Goal: Use online tool/utility: Utilize a website feature to perform a specific function

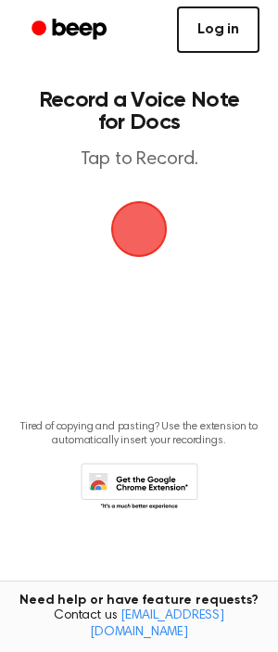
click at [234, 19] on link "Log in" at bounding box center [218, 29] width 83 height 46
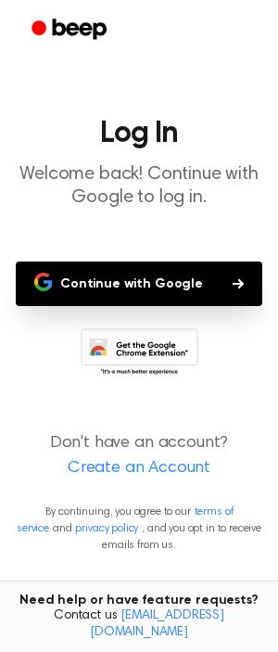
click at [124, 278] on button "Continue with Google" at bounding box center [139, 284] width 247 height 45
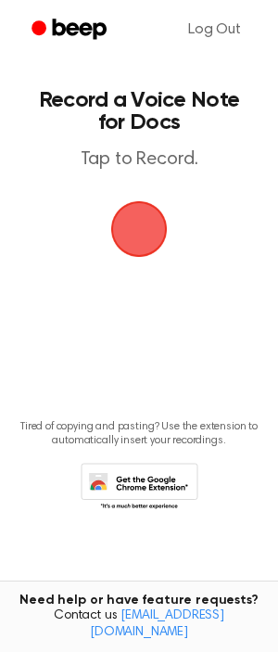
click at [161, 477] on icon at bounding box center [140, 488] width 118 height 51
click at [157, 233] on span "button" at bounding box center [139, 229] width 57 height 57
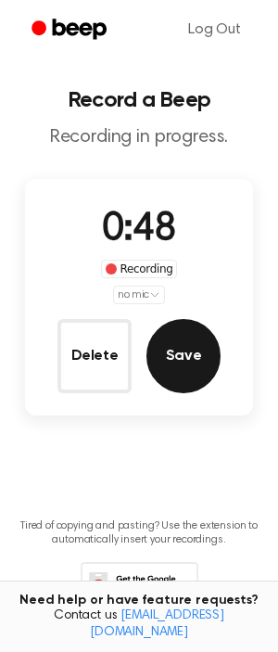
click at [177, 339] on button "Save" at bounding box center [184, 356] width 74 height 74
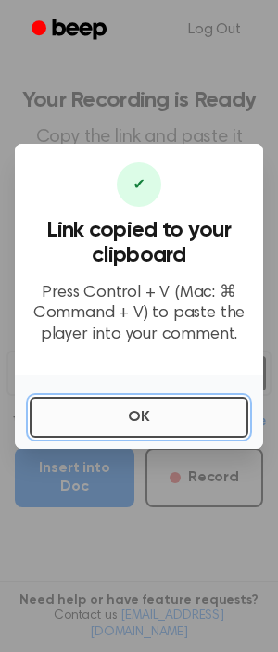
click at [166, 423] on button "OK" at bounding box center [139, 417] width 219 height 41
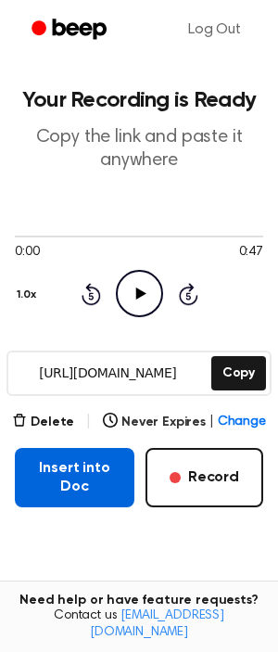
click at [61, 494] on button "Insert into Doc" at bounding box center [75, 477] width 120 height 59
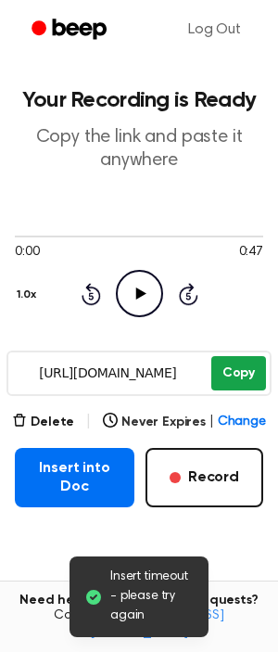
click at [245, 371] on button "Copy" at bounding box center [239, 373] width 55 height 34
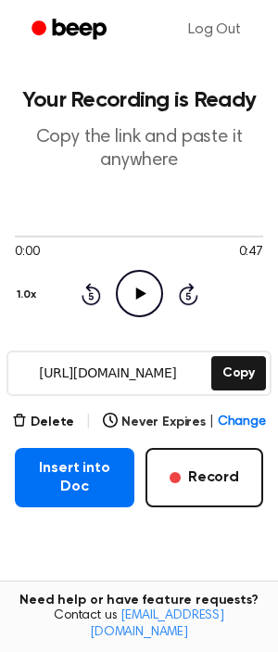
click at [139, 291] on icon at bounding box center [140, 294] width 10 height 12
drag, startPoint x: 51, startPoint y: 233, endPoint x: 143, endPoint y: 236, distance: 91.9
click at [143, 236] on div at bounding box center [139, 235] width 249 height 15
click at [143, 236] on div at bounding box center [139, 237] width 249 height 2
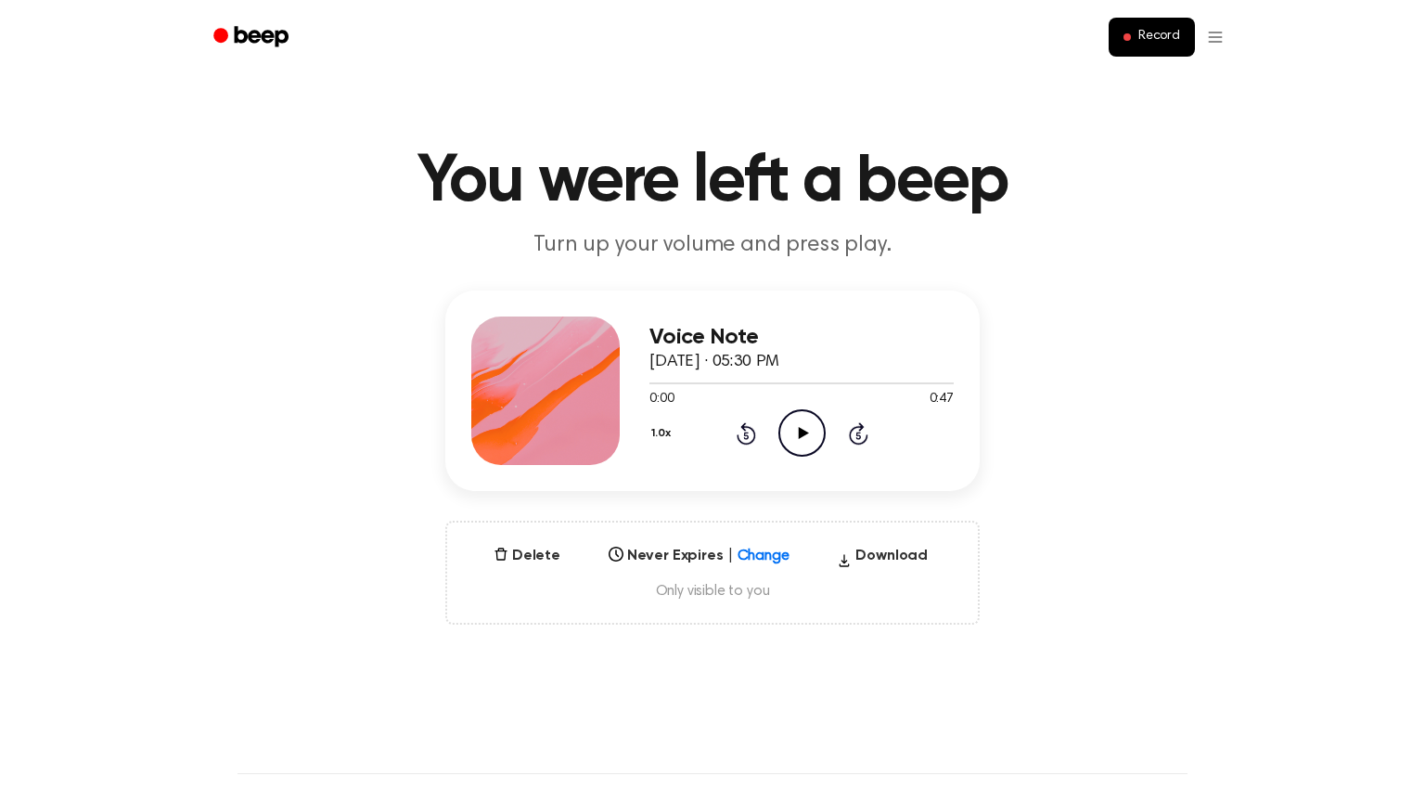
click at [795, 444] on icon "Play Audio" at bounding box center [802, 432] width 47 height 47
click at [856, 434] on icon at bounding box center [858, 434] width 5 height 7
click at [509, 553] on icon "button" at bounding box center [501, 554] width 15 height 15
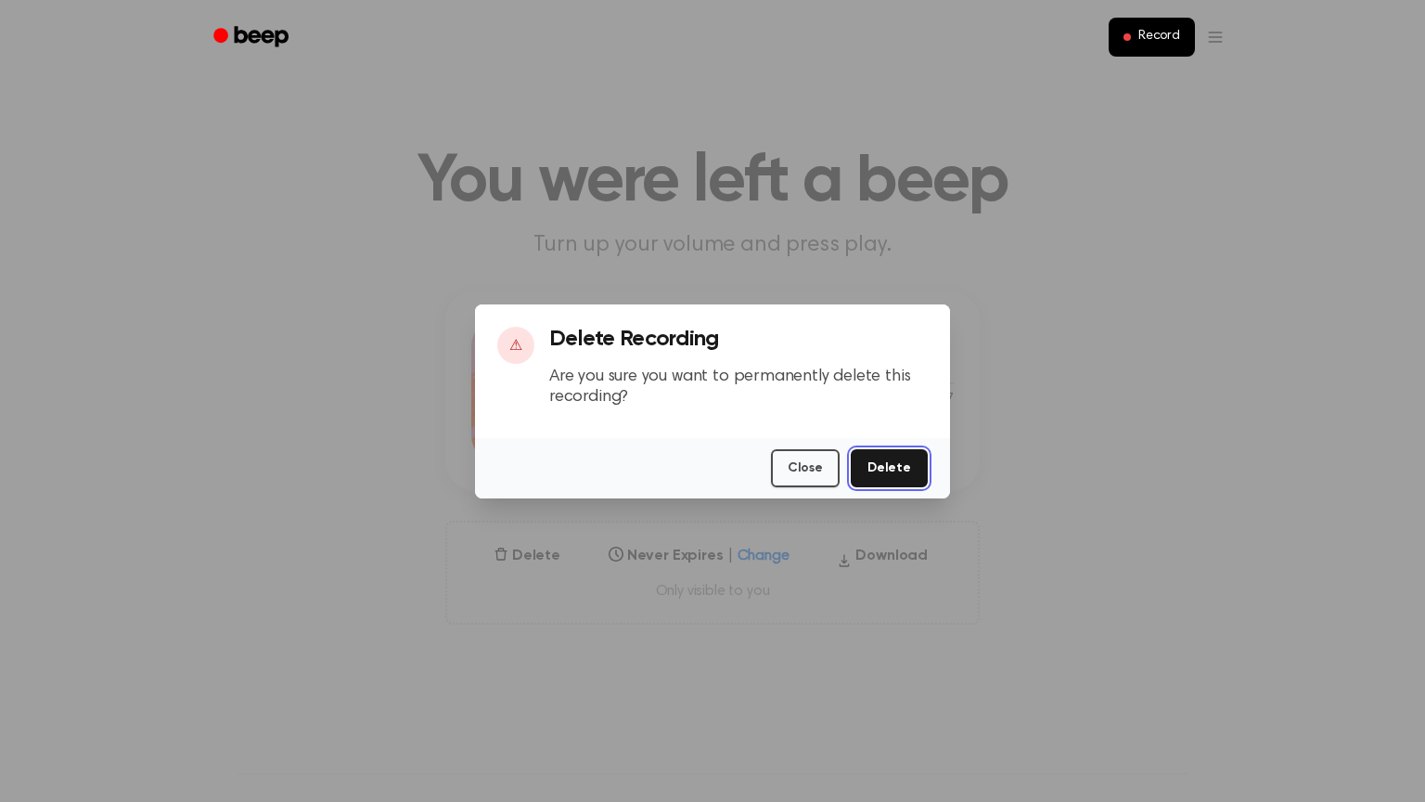
click at [902, 463] on button "Delete" at bounding box center [889, 468] width 77 height 38
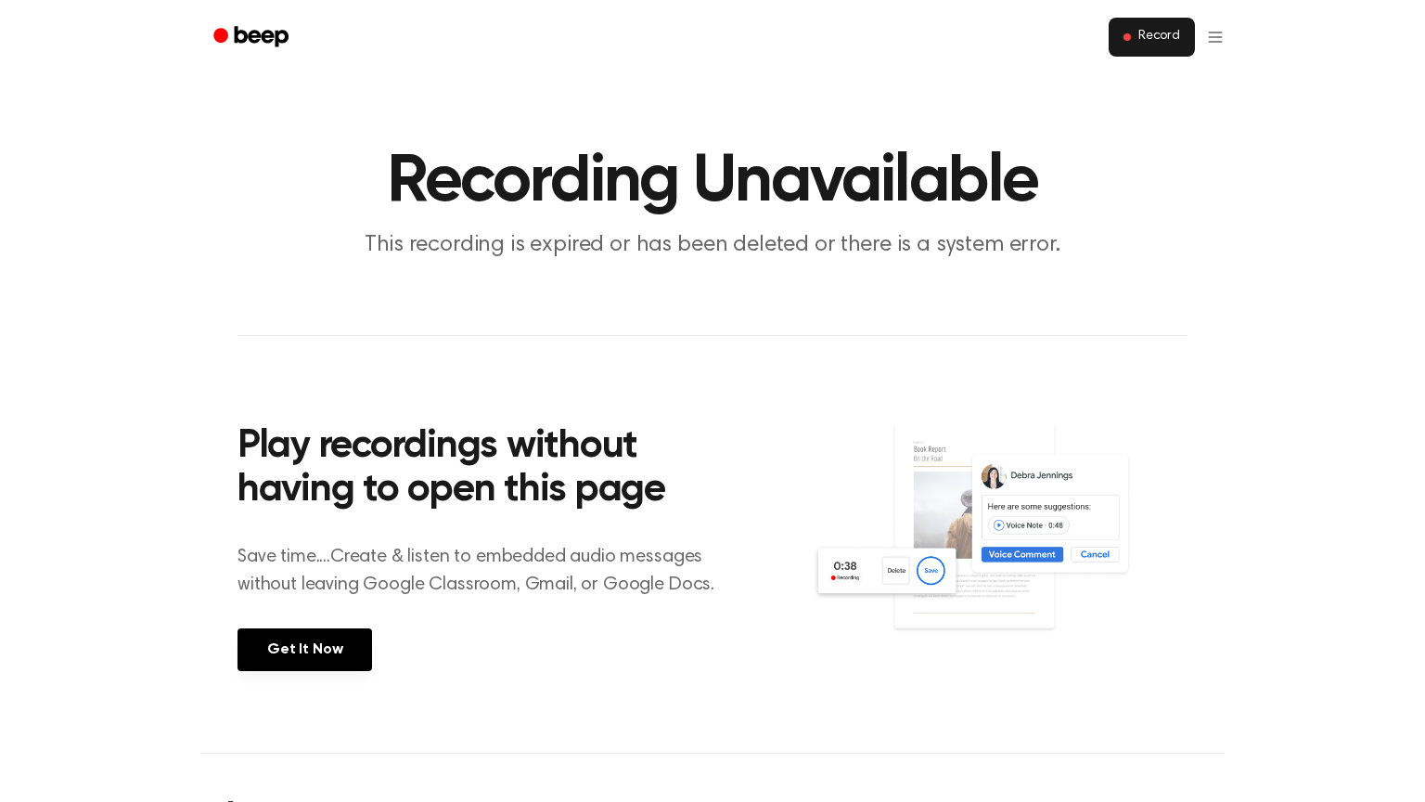
click at [1136, 45] on button "Record" at bounding box center [1152, 37] width 86 height 39
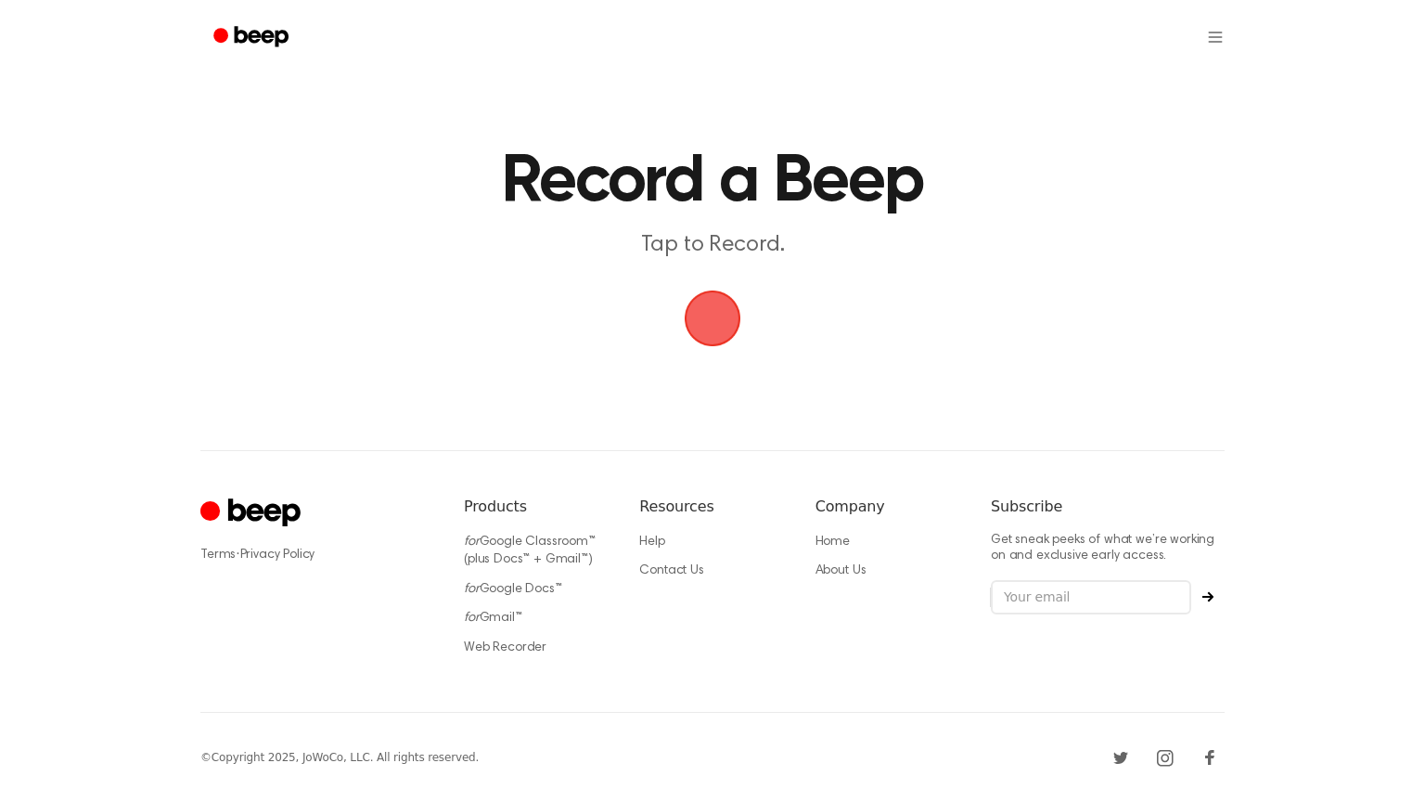
click at [714, 320] on span "button" at bounding box center [712, 318] width 63 height 63
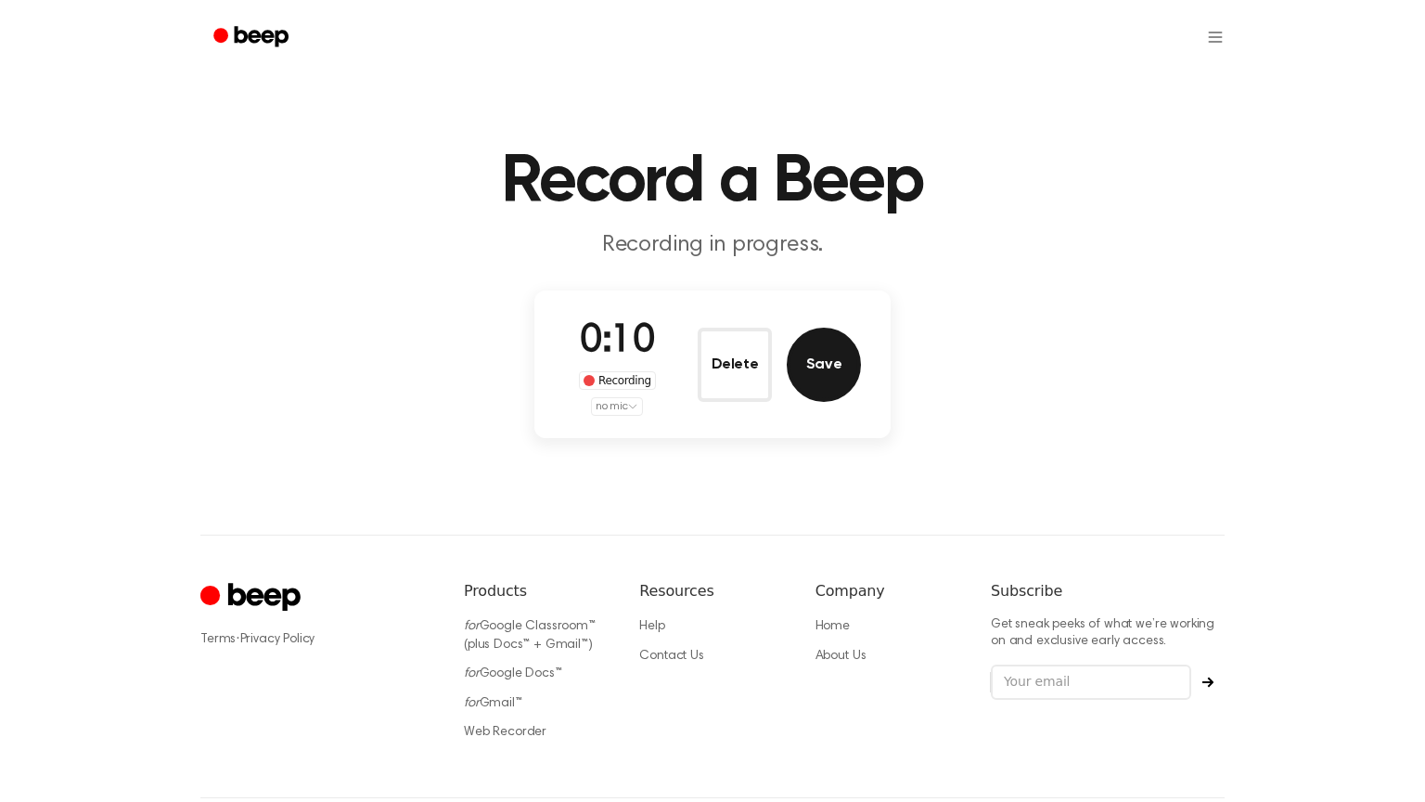
click at [822, 352] on button "Save" at bounding box center [824, 365] width 74 height 74
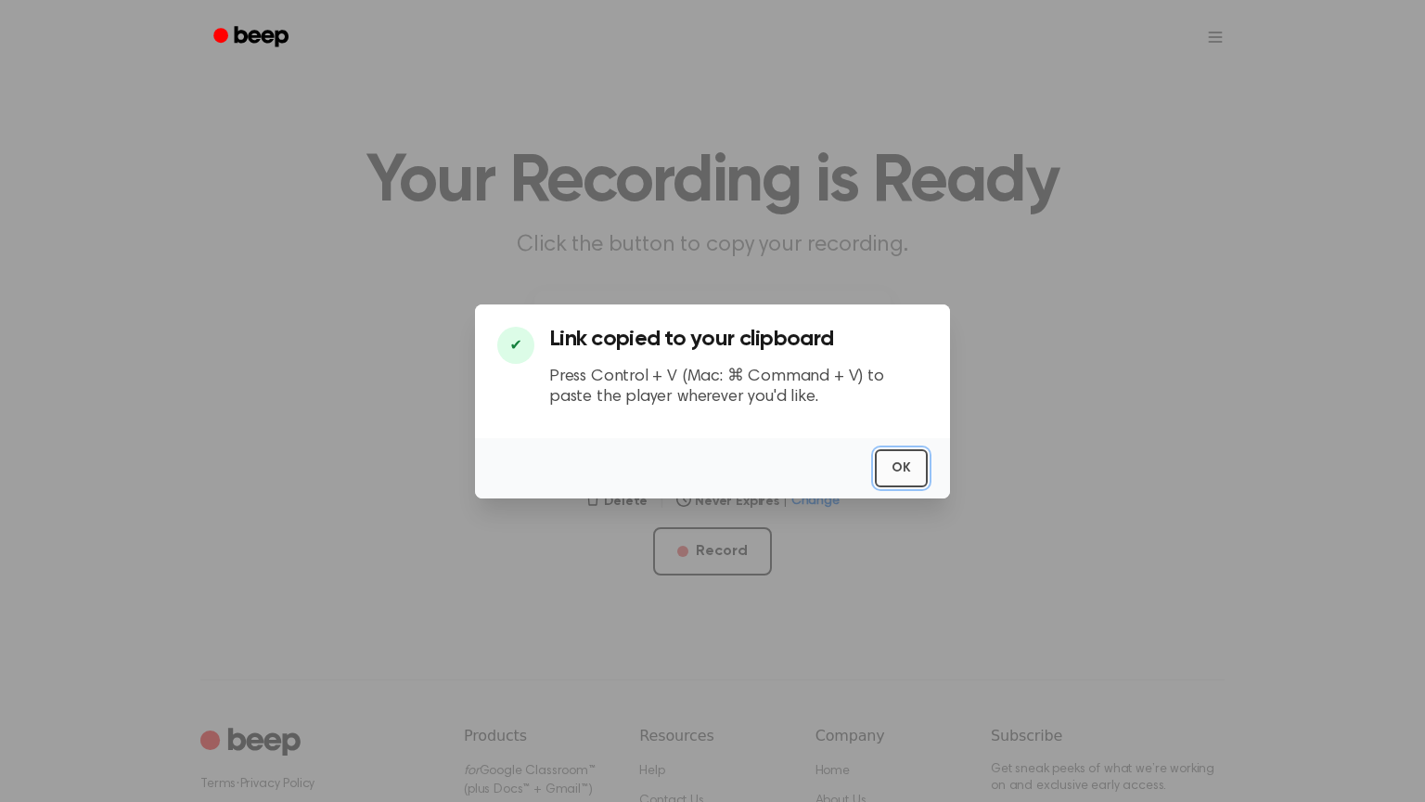
click at [910, 469] on button "OK" at bounding box center [901, 468] width 53 height 38
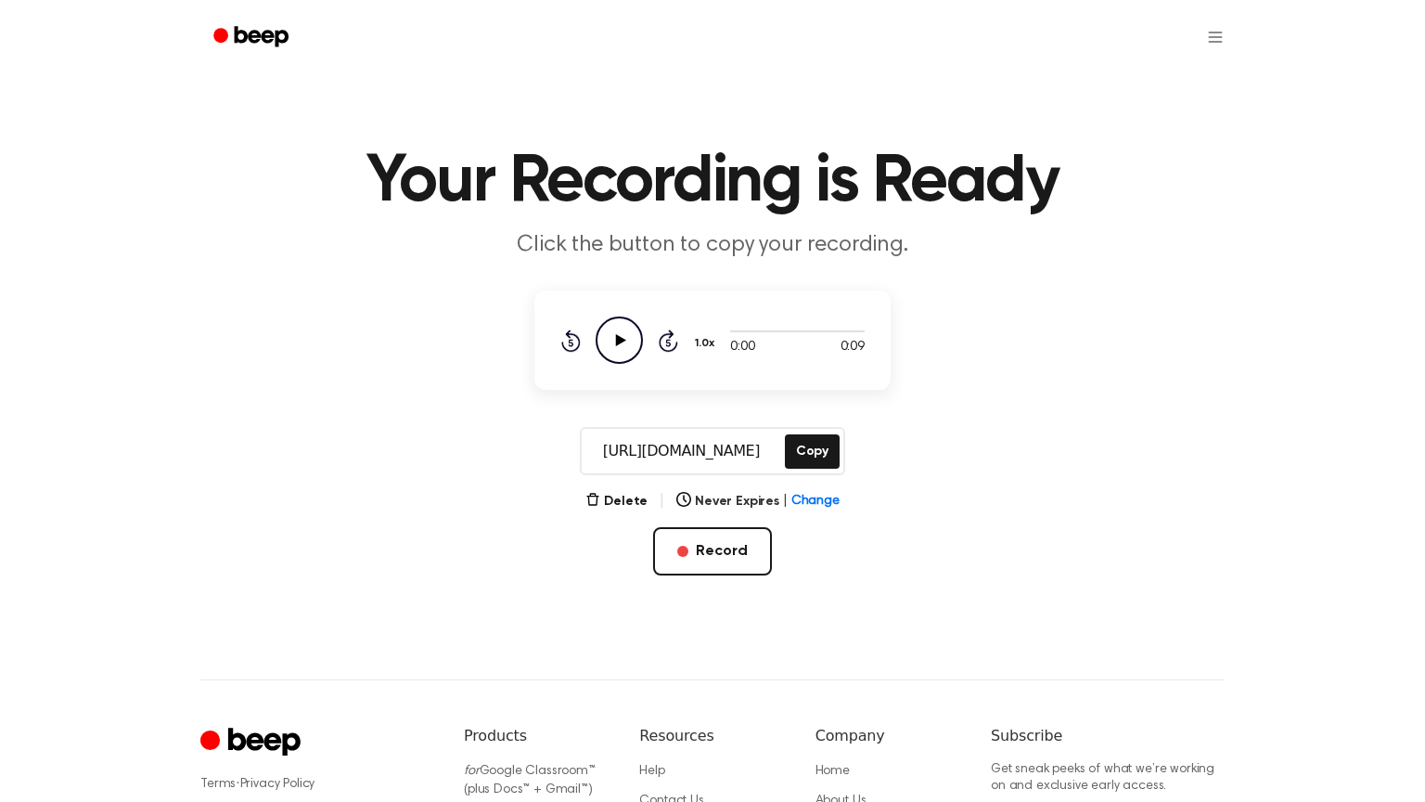
click at [612, 338] on icon "Play Audio" at bounding box center [619, 339] width 47 height 47
click at [596, 502] on icon "button" at bounding box center [592, 499] width 12 height 12
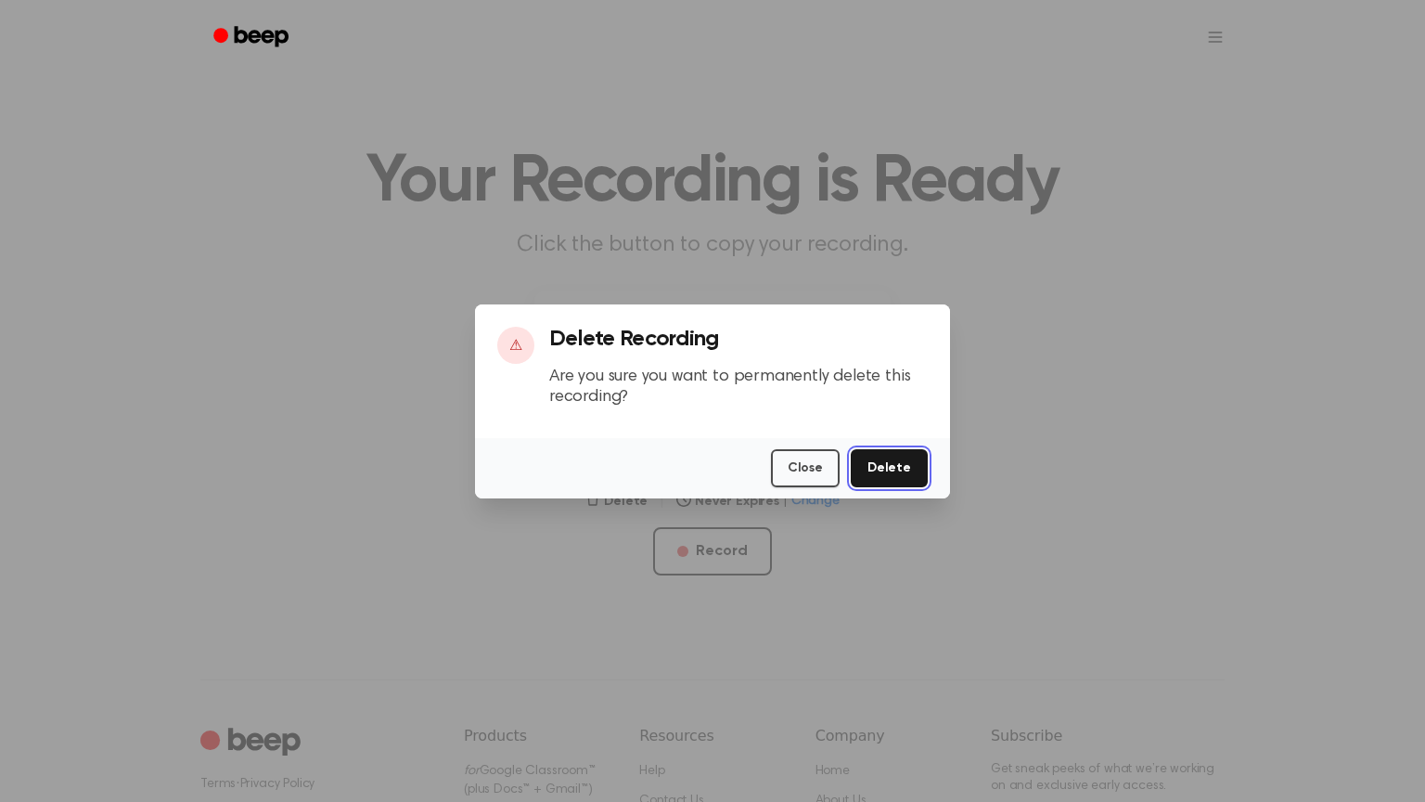
click at [880, 457] on button "Delete" at bounding box center [889, 468] width 77 height 38
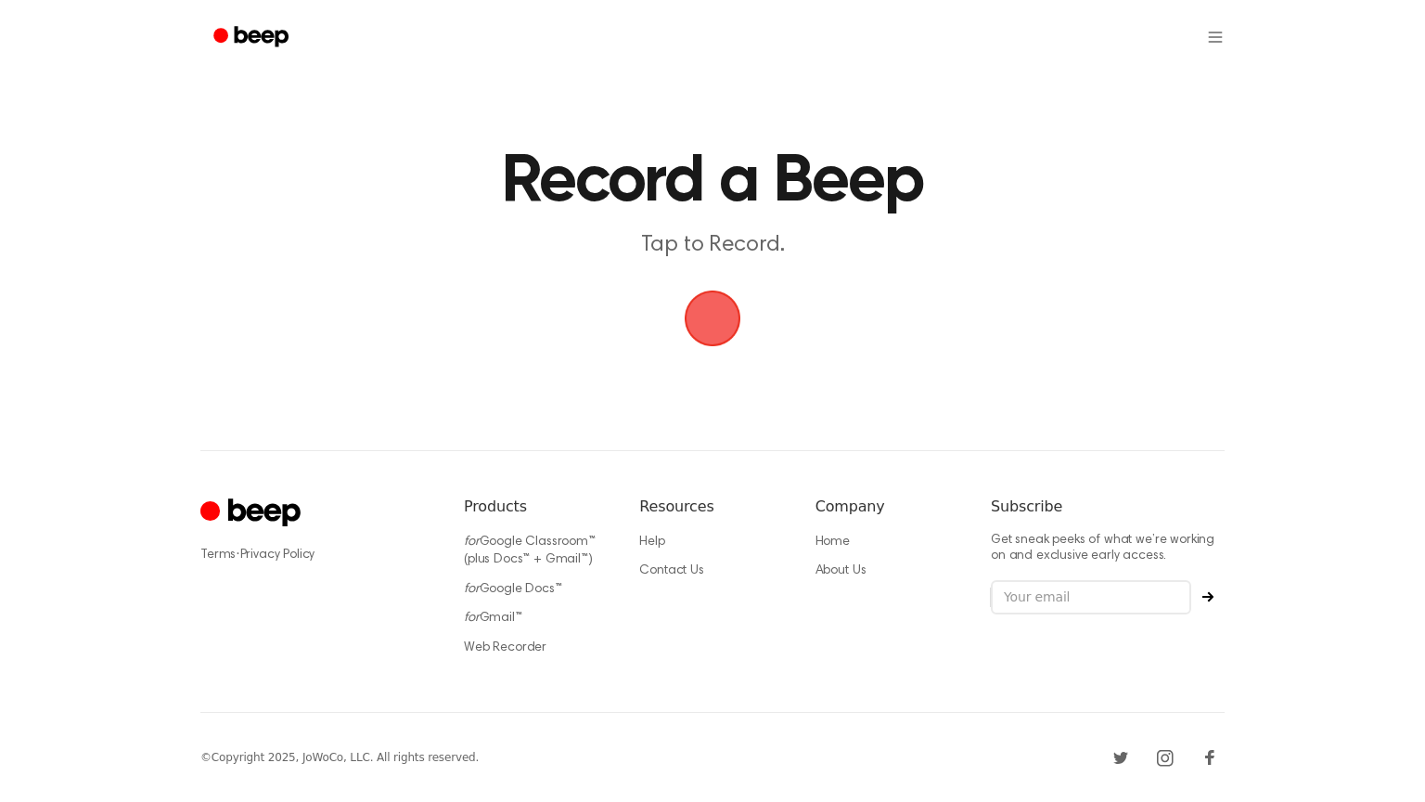
click at [737, 313] on span "button" at bounding box center [713, 318] width 104 height 104
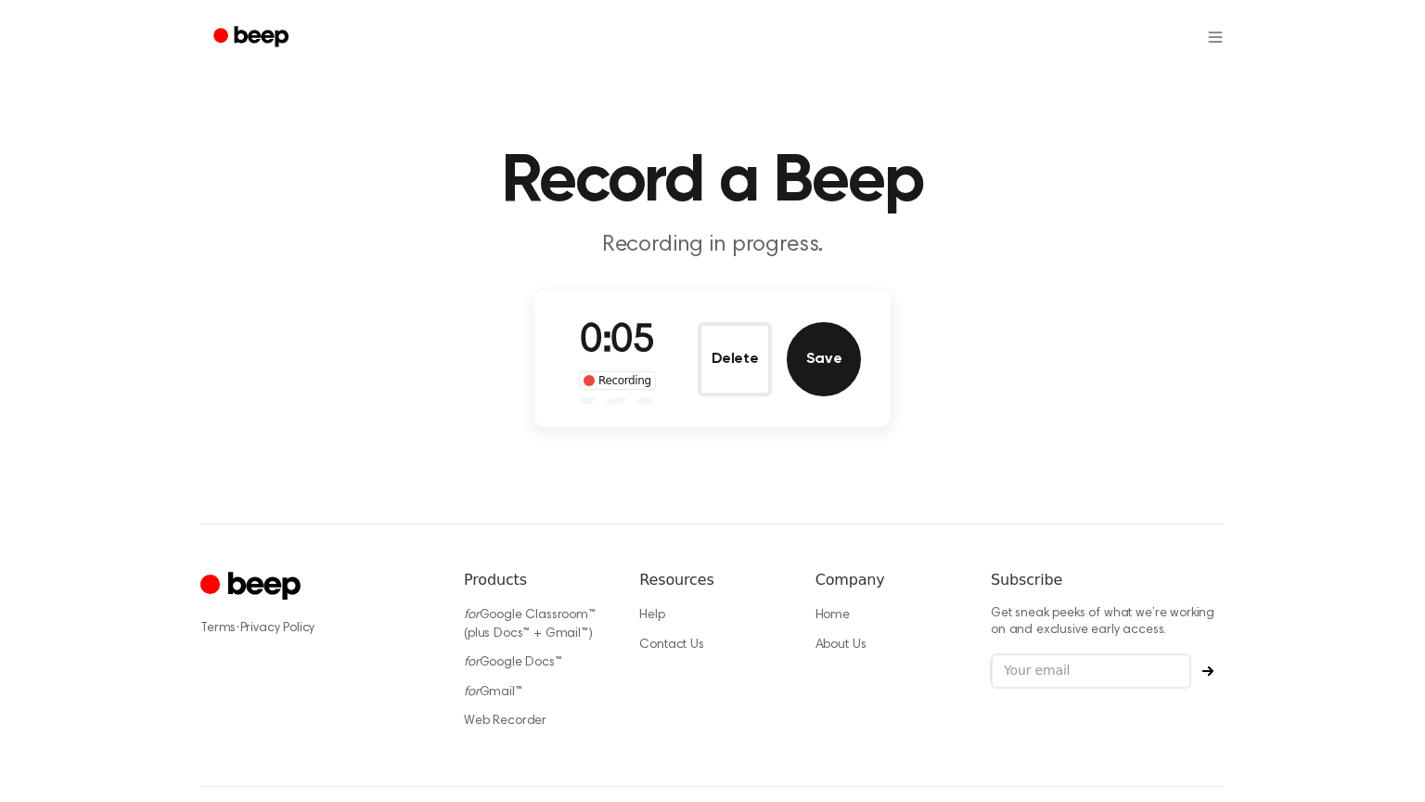
click at [830, 362] on button "Save" at bounding box center [824, 359] width 74 height 74
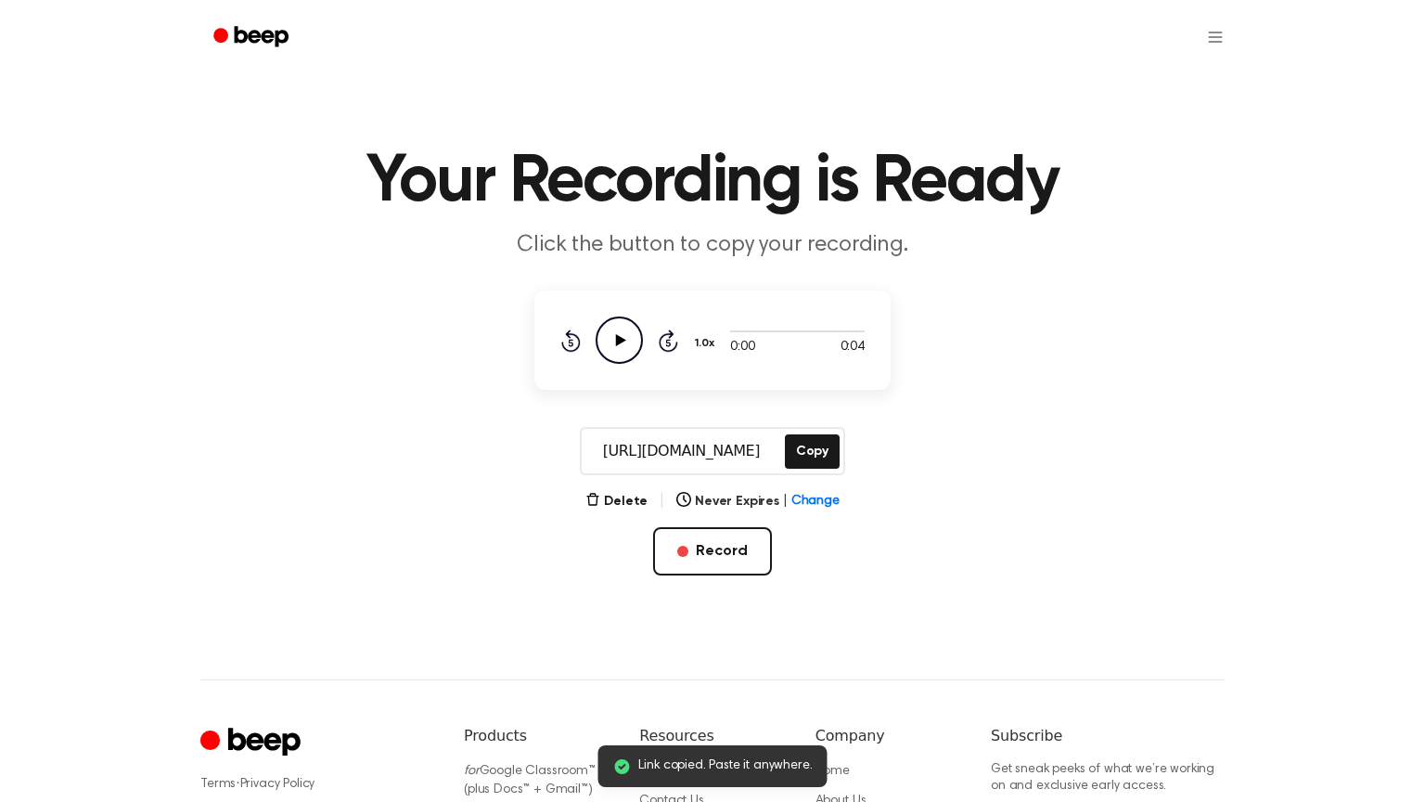
click at [611, 338] on icon "Play Audio" at bounding box center [619, 339] width 47 height 47
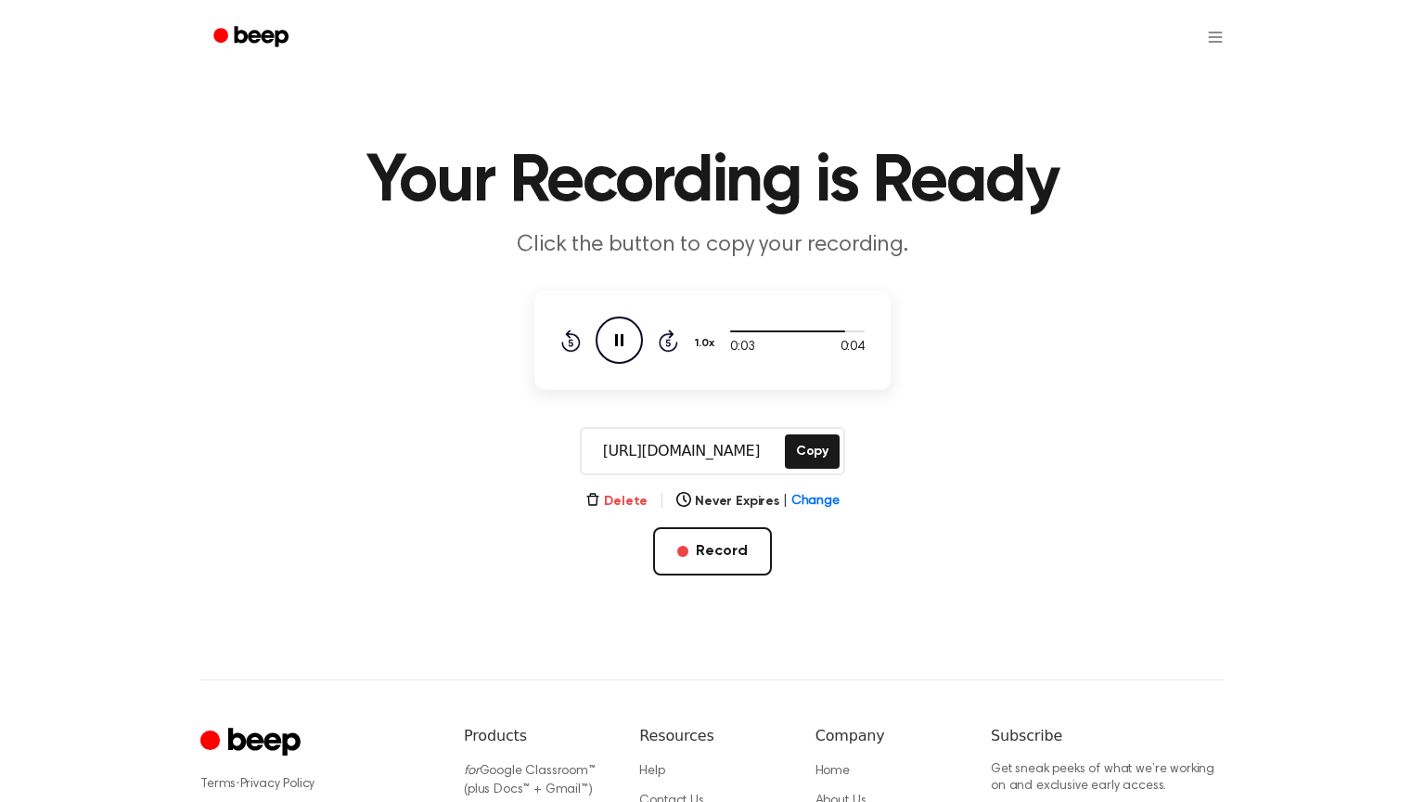
click at [624, 500] on button "Delete" at bounding box center [617, 501] width 62 height 19
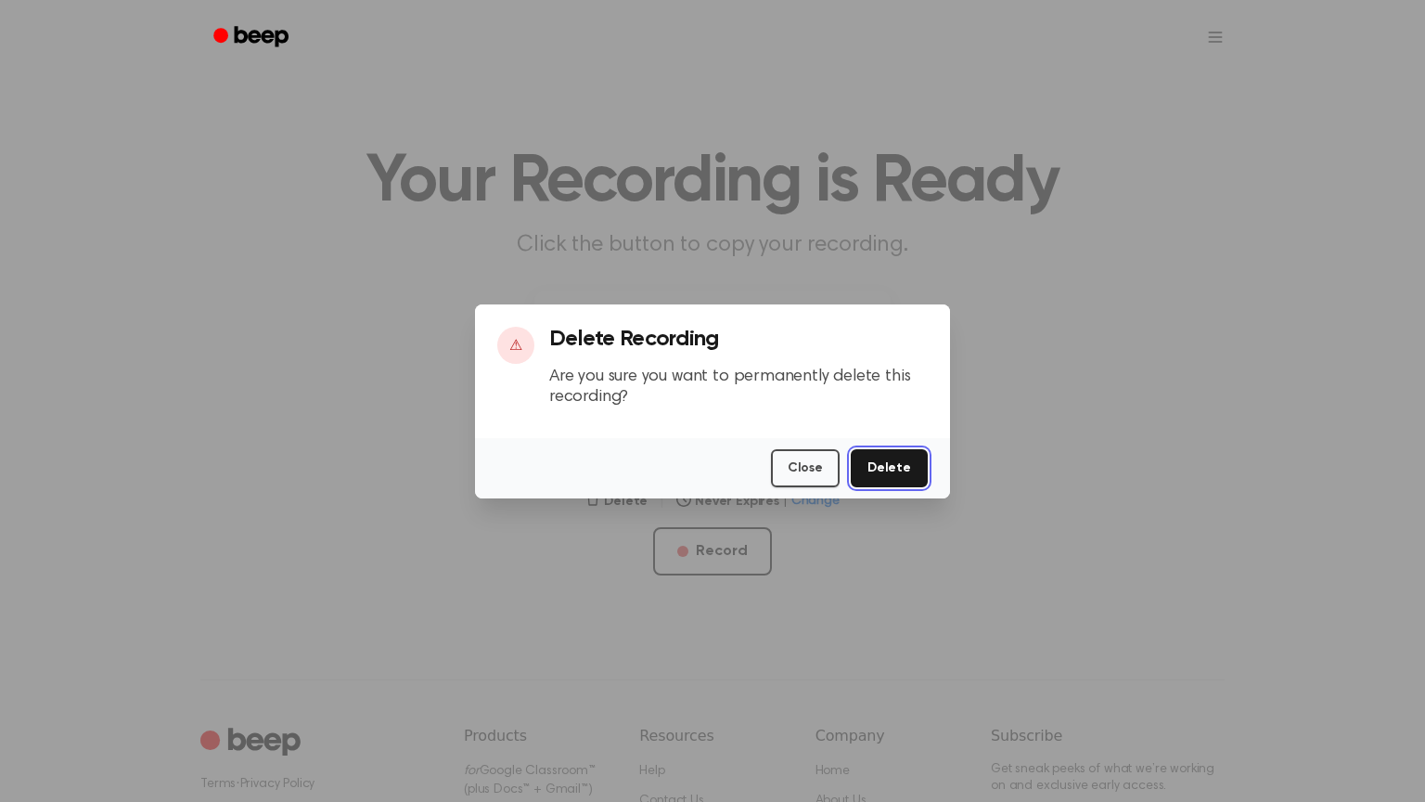
click at [908, 465] on button "Delete" at bounding box center [889, 468] width 77 height 38
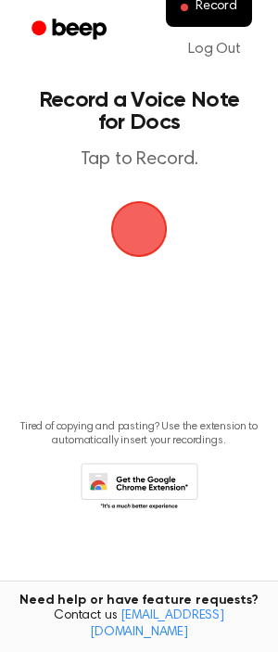
click at [135, 212] on span "button" at bounding box center [139, 229] width 52 height 52
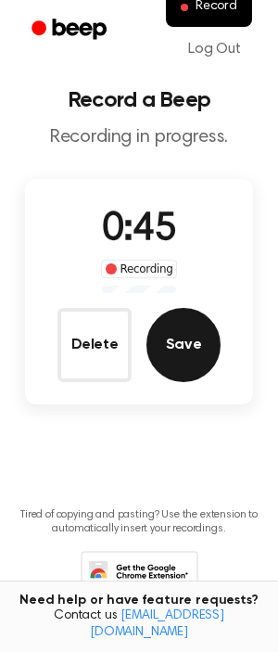
click at [189, 367] on button "Save" at bounding box center [184, 345] width 74 height 74
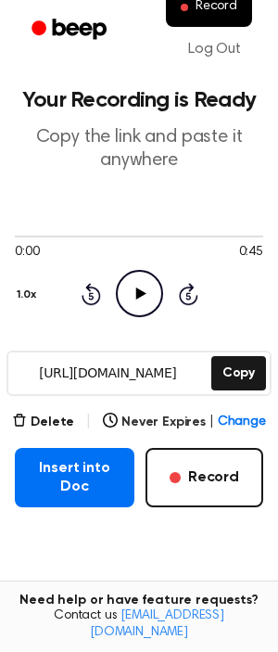
click at [145, 303] on icon "Play Audio" at bounding box center [139, 293] width 47 height 47
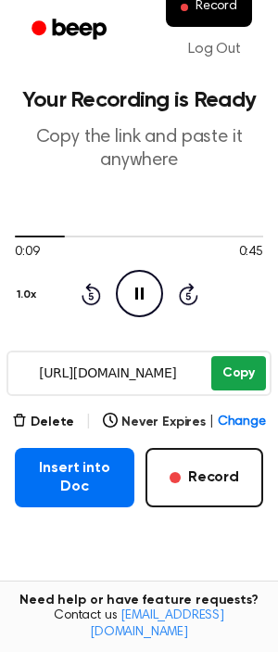
click at [251, 367] on button "Copy" at bounding box center [239, 373] width 55 height 34
